Goal: Information Seeking & Learning: Stay updated

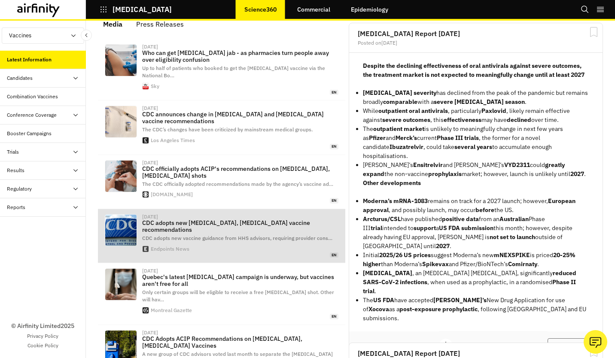
scroll to position [19, 0]
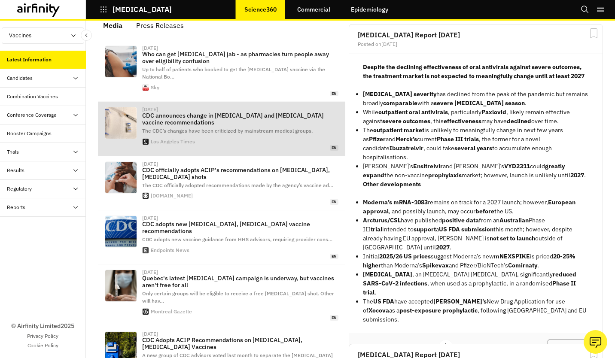
click at [207, 112] on p "CDC announces change in [MEDICAL_DATA] and [MEDICAL_DATA] vaccine recommendatio…" at bounding box center [240, 119] width 196 height 14
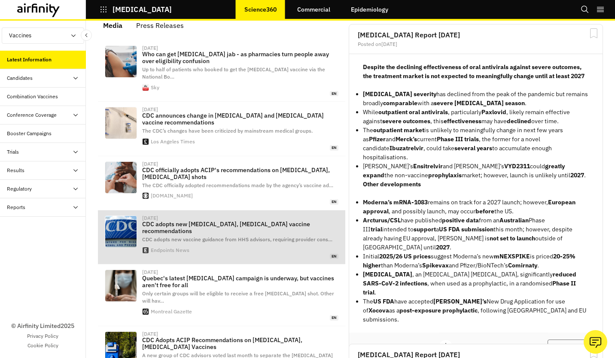
click at [197, 236] on span "CDC adopts new vaccine guidance from HHS advisors, requiring provider cons …" at bounding box center [237, 239] width 190 height 6
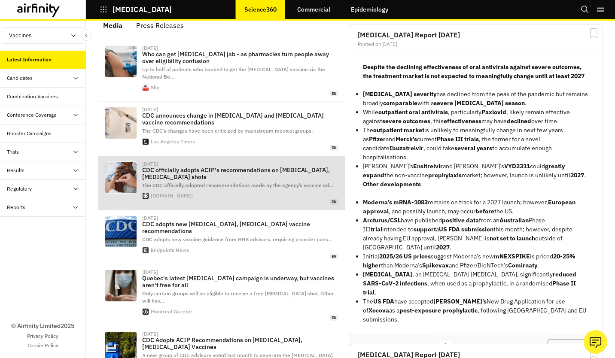
click at [203, 167] on p "CDC officially adopts ACIP's recommendations on [MEDICAL_DATA], [MEDICAL_DATA] …" at bounding box center [240, 173] width 196 height 14
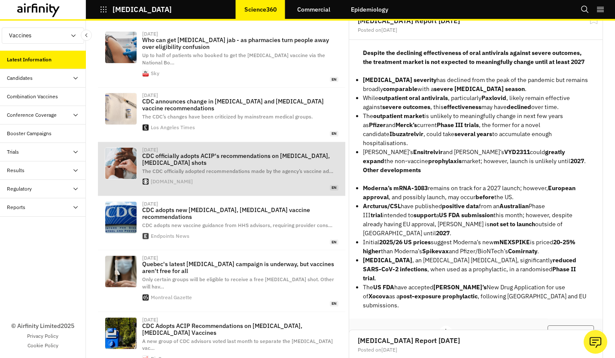
scroll to position [0, 0]
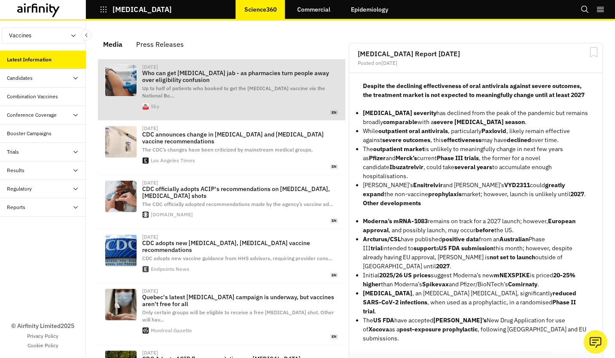
click at [229, 81] on p "Who can get [MEDICAL_DATA] jab - as pharmacies turn people away over eligibilit…" at bounding box center [240, 77] width 196 height 14
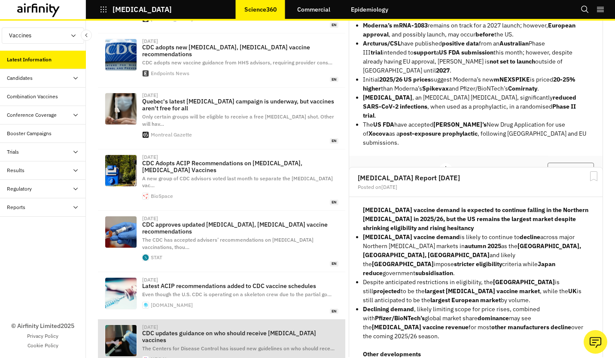
scroll to position [215, 0]
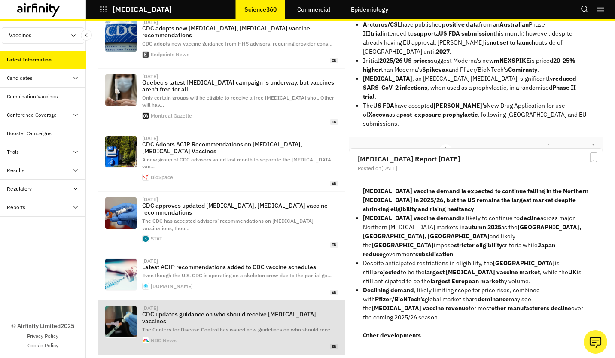
click at [243, 311] on p "CDC updates guidance on who should receive [MEDICAL_DATA] vaccines" at bounding box center [240, 318] width 196 height 14
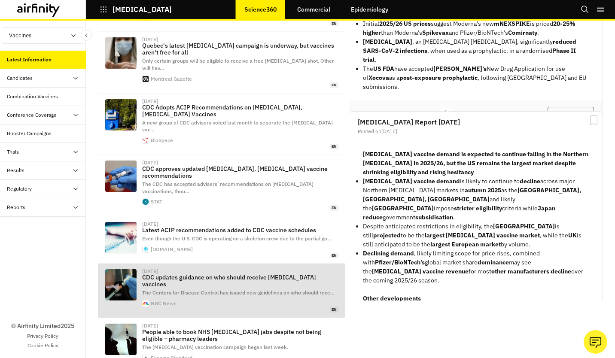
scroll to position [276, 0]
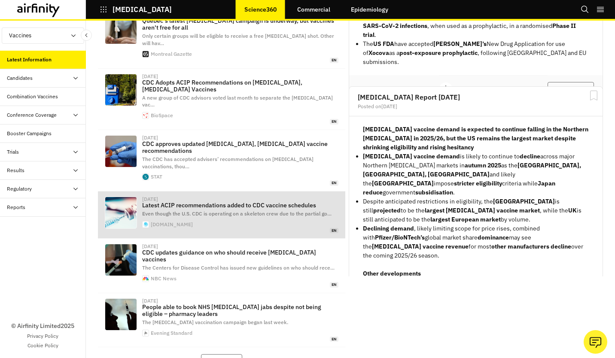
click at [233, 202] on p "Latest ACIP recommendations added to CDC vaccine schedules" at bounding box center [240, 205] width 196 height 7
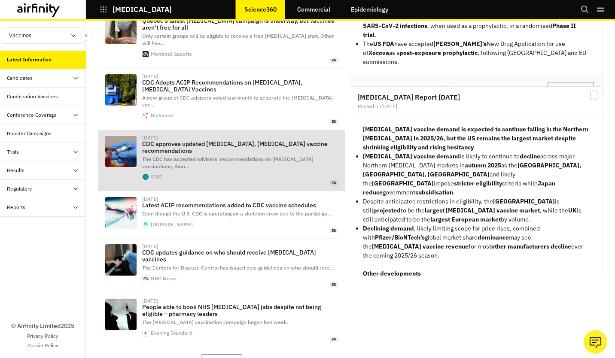
click at [205, 140] on p "CDC approves updated [MEDICAL_DATA], [MEDICAL_DATA] vaccine recommendations" at bounding box center [240, 147] width 196 height 14
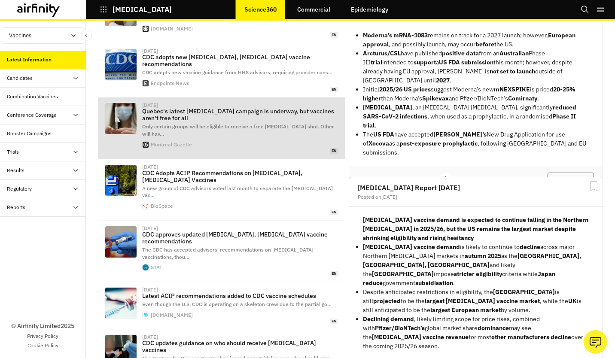
scroll to position [105, 0]
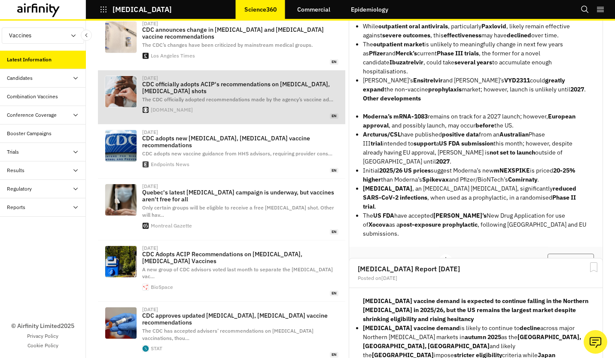
click at [168, 81] on p "CDC officially adopts ACIP's recommendations on [MEDICAL_DATA], [MEDICAL_DATA] …" at bounding box center [240, 88] width 196 height 14
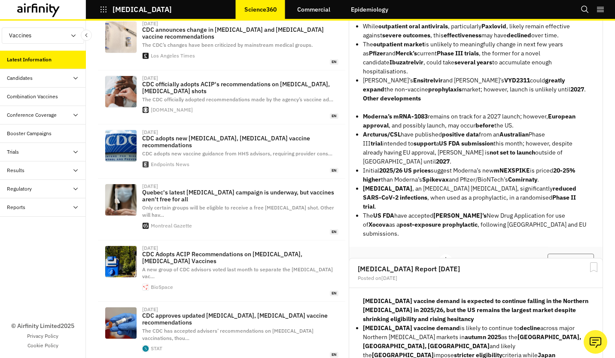
scroll to position [0, 0]
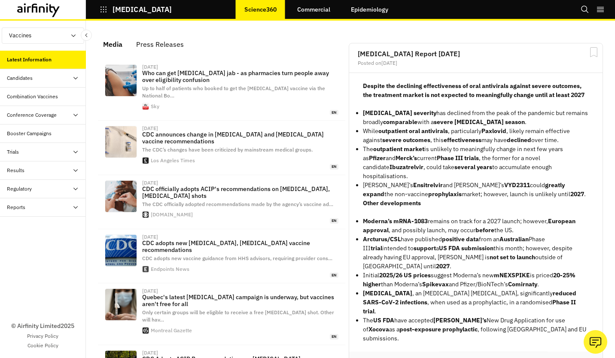
click at [173, 34] on button "Press Releases" at bounding box center [159, 44] width 61 height 21
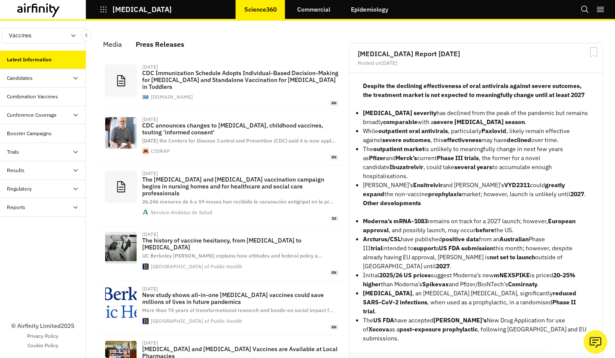
scroll to position [567, 251]
